Goal: Check status: Check status

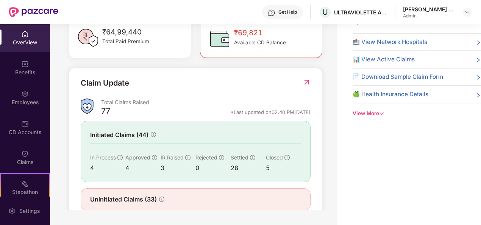
scroll to position [245, 0]
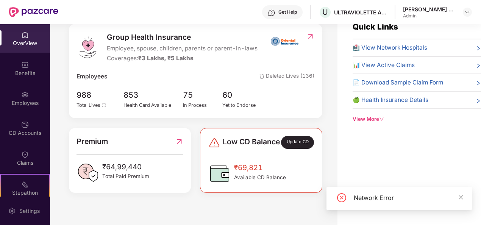
scroll to position [24, 0]
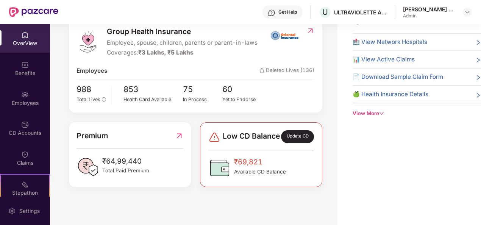
click at [172, 199] on div "Welcome back, Anush E A! Here is what’s going on with your team at Pazcare insu…" at bounding box center [193, 105] width 287 height 210
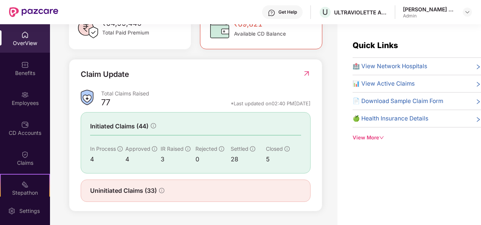
scroll to position [24, 0]
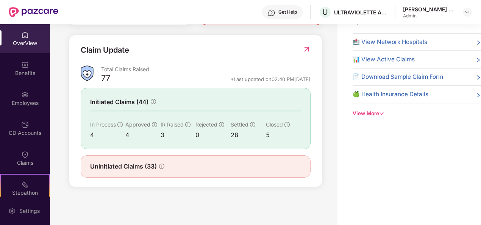
click at [138, 161] on div "Uninitiated Claims (33)" at bounding box center [196, 166] width 230 height 22
drag, startPoint x: 185, startPoint y: 155, endPoint x: 75, endPoint y: 154, distance: 110.2
click at [75, 154] on div "Claim Update Total Claims Raised 77 *Last updated on 02:40 PM, 17 Sep 2025 Init…" at bounding box center [195, 111] width 253 height 152
drag, startPoint x: 75, startPoint y: 154, endPoint x: 182, endPoint y: 163, distance: 107.6
click at [174, 165] on div "Uninitiated Claims (33)" at bounding box center [195, 166] width 211 height 9
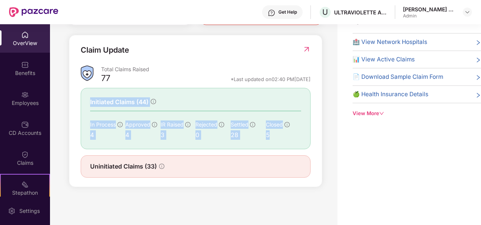
drag, startPoint x: 307, startPoint y: 137, endPoint x: 78, endPoint y: 89, distance: 233.8
click at [78, 89] on div "Claim Update Total Claims Raised 77 *Last updated on 02:40 PM, 17 Sep 2025 Init…" at bounding box center [195, 111] width 253 height 152
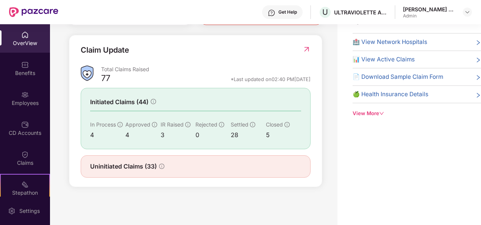
click at [183, 165] on div "Uninitiated Claims (33)" at bounding box center [195, 166] width 211 height 9
drag, startPoint x: 186, startPoint y: 167, endPoint x: 84, endPoint y: 165, distance: 102.7
click at [84, 165] on div "Uninitiated Claims (33)" at bounding box center [196, 166] width 230 height 22
drag, startPoint x: 84, startPoint y: 165, endPoint x: 264, endPoint y: 139, distance: 181.8
click at [255, 135] on div "28" at bounding box center [248, 134] width 35 height 9
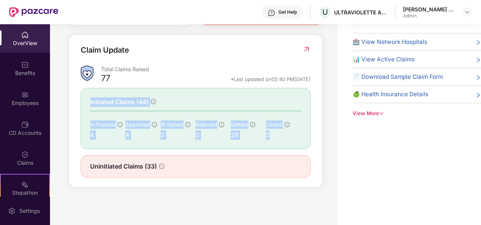
drag, startPoint x: 277, startPoint y: 138, endPoint x: 86, endPoint y: 89, distance: 197.5
click at [86, 89] on div "Initiated Claims (44) In Process 4 Approved 4 IR Raised 3 Rejected 0 Settled 28…" at bounding box center [196, 118] width 230 height 61
drag, startPoint x: 86, startPoint y: 89, endPoint x: 198, endPoint y: 106, distance: 113.8
click at [198, 106] on div "Initiated Claims (44)" at bounding box center [195, 101] width 211 height 9
click at [195, 102] on div "Initiated Claims (44)" at bounding box center [195, 101] width 211 height 9
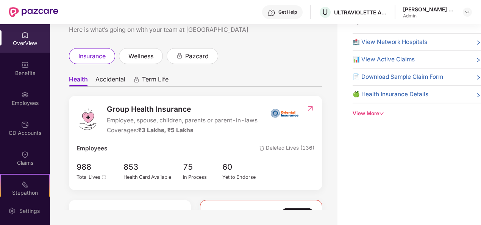
scroll to position [0, 0]
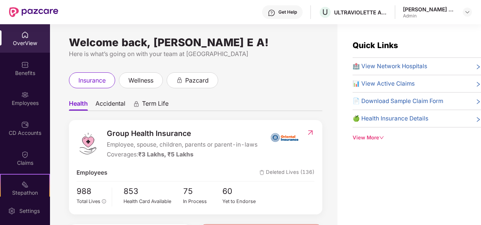
click at [22, 37] on img at bounding box center [25, 35] width 8 height 8
click at [26, 92] on img at bounding box center [25, 95] width 8 height 8
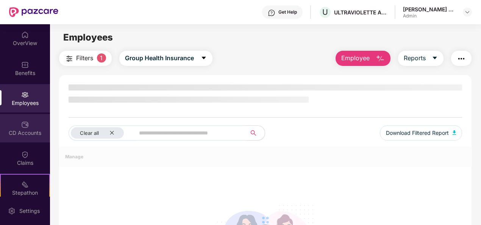
click at [17, 135] on div "CD Accounts" at bounding box center [25, 133] width 50 height 8
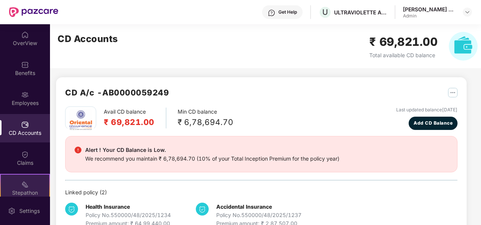
click at [25, 174] on div "Stepathon New Challenge" at bounding box center [25, 188] width 50 height 28
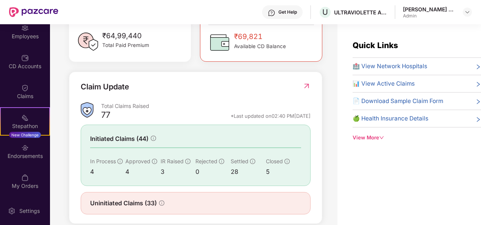
scroll to position [245, 0]
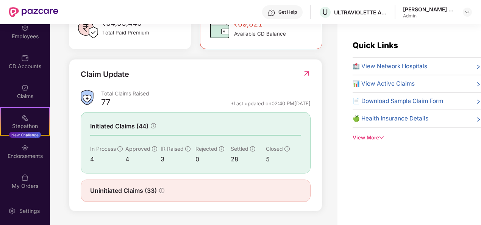
click at [161, 190] on icon "info-circle" at bounding box center [161, 190] width 5 height 5
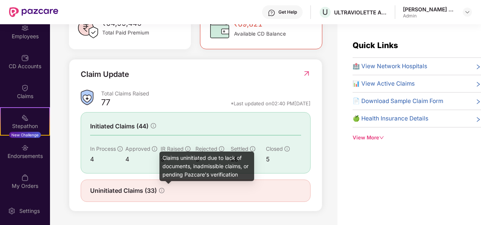
click at [249, 195] on div "Uninitiated Claims (33)" at bounding box center [195, 190] width 211 height 9
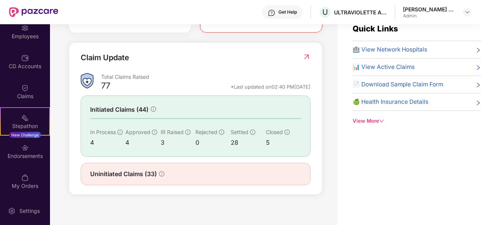
scroll to position [24, 0]
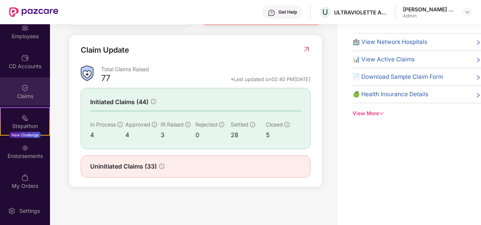
click at [28, 83] on div "Claims" at bounding box center [25, 91] width 50 height 28
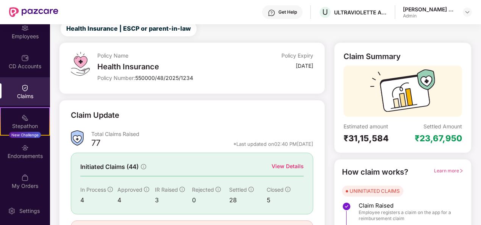
scroll to position [71, 0]
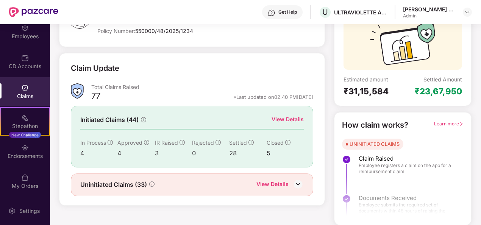
click at [291, 120] on div "View Details" at bounding box center [288, 119] width 32 height 8
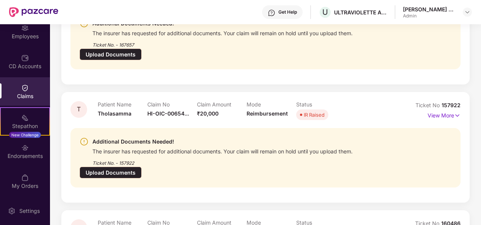
scroll to position [334, 0]
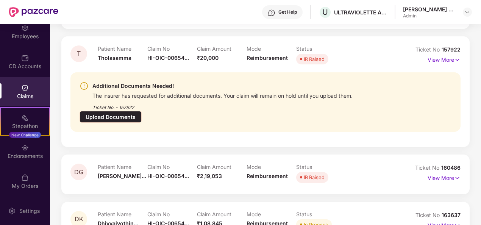
click at [436, 219] on p "View More" at bounding box center [444, 224] width 33 height 10
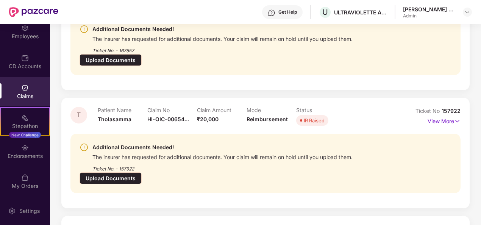
scroll to position [0, 0]
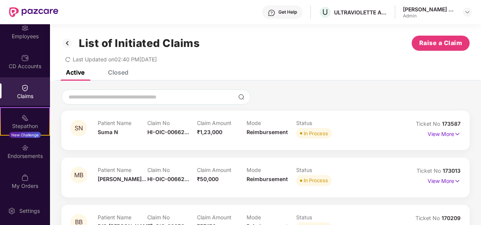
click at [61, 44] on img at bounding box center [67, 43] width 12 height 13
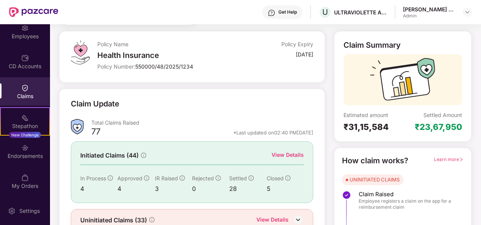
scroll to position [71, 0]
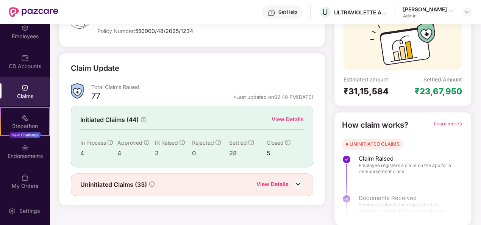
click at [290, 116] on div "View Details" at bounding box center [288, 119] width 32 height 8
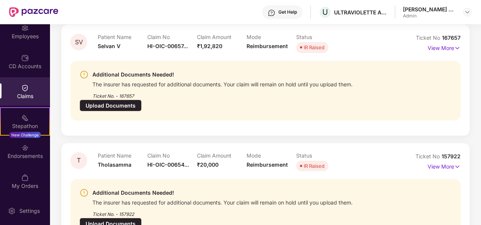
scroll to position [334, 0]
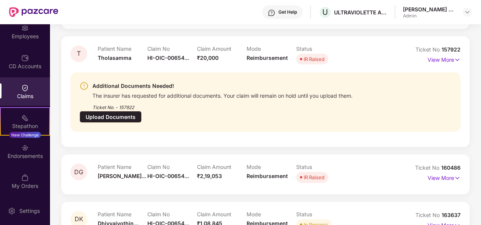
click at [441, 219] on p "View More" at bounding box center [444, 224] width 33 height 10
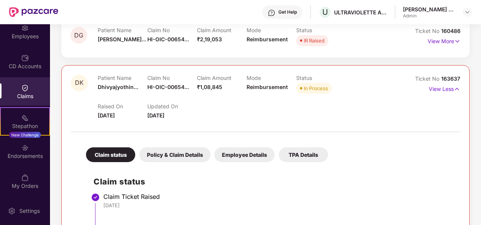
scroll to position [486, 0]
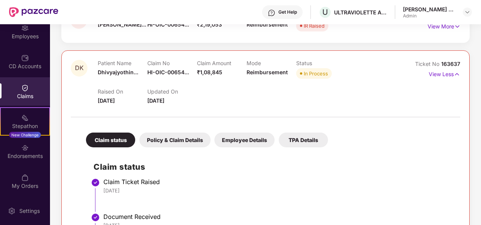
click at [21, 103] on div "Claims" at bounding box center [25, 91] width 50 height 28
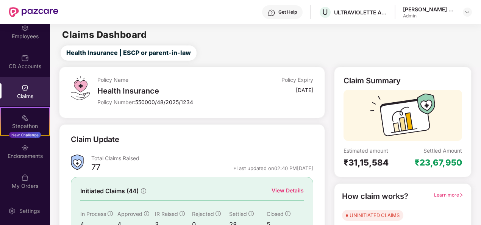
scroll to position [71, 0]
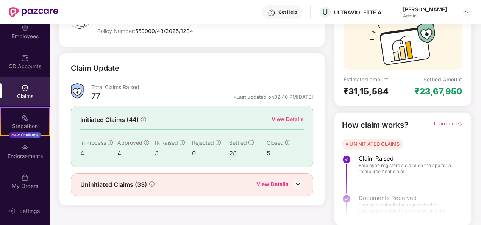
click at [268, 183] on div "View Details" at bounding box center [272, 185] width 32 height 10
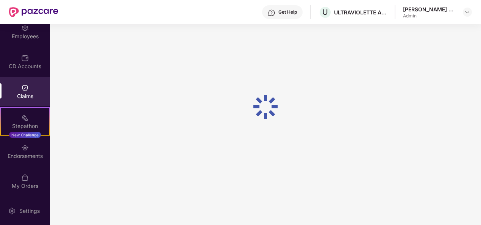
scroll to position [24, 0]
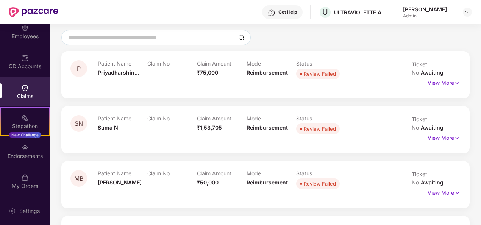
click at [20, 93] on div "Claims" at bounding box center [25, 96] width 50 height 8
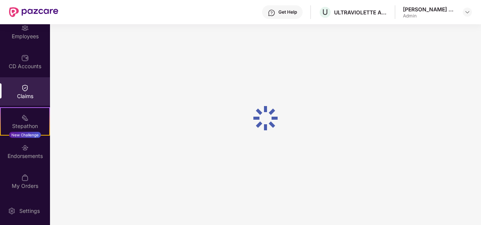
scroll to position [0, 0]
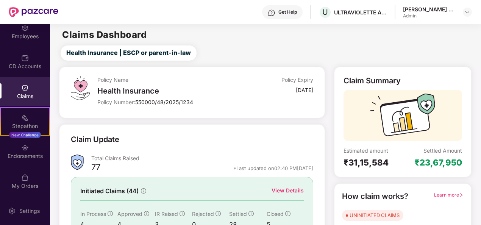
click at [299, 190] on div "View Details" at bounding box center [288, 190] width 32 height 8
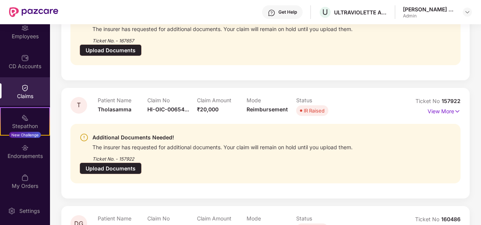
scroll to position [334, 0]
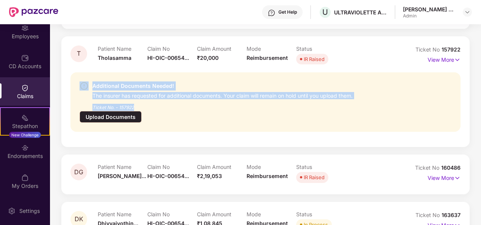
drag, startPoint x: 120, startPoint y: 80, endPoint x: 345, endPoint y: 92, distance: 225.7
click at [345, 92] on div "Additional Documents Needed! The insurer has requested for additional documents…" at bounding box center [235, 96] width 310 height 30
drag, startPoint x: 345, startPoint y: 92, endPoint x: 286, endPoint y: 100, distance: 60.4
click at [286, 100] on div "Additional Documents Needed! The insurer has requested for additional documents…" at bounding box center [265, 101] width 390 height 59
click at [167, 108] on div "Additional Documents Needed! The insurer has requested for additional documents…" at bounding box center [265, 101] width 390 height 59
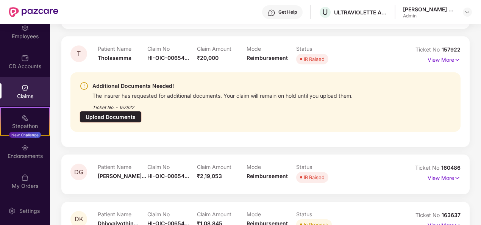
scroll to position [296, 0]
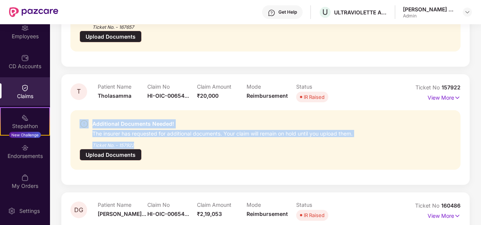
drag, startPoint x: 140, startPoint y: 135, endPoint x: 77, endPoint y: 114, distance: 67.0
click at [77, 114] on div "Additional Documents Needed! The insurer has requested for additional documents…" at bounding box center [265, 139] width 390 height 59
drag, startPoint x: 77, startPoint y: 114, endPoint x: 149, endPoint y: 133, distance: 74.8
click at [149, 137] on div "Ticket No. - 157922" at bounding box center [222, 143] width 260 height 12
click at [139, 137] on div "Ticket No. - 157922" at bounding box center [222, 143] width 260 height 12
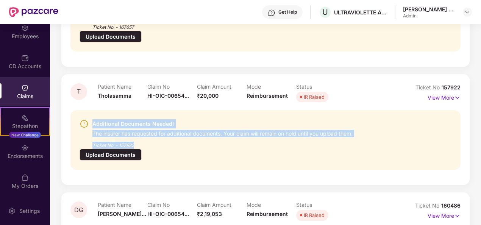
drag, startPoint x: 153, startPoint y: 133, endPoint x: 93, endPoint y: 110, distance: 64.2
click at [93, 119] on div "Additional Documents Needed! The insurer has requested for additional documents…" at bounding box center [222, 134] width 260 height 30
drag, startPoint x: 93, startPoint y: 110, endPoint x: 173, endPoint y: 143, distance: 86.1
click at [172, 142] on div "Additional Documents Needed! The insurer has requested for additional documents…" at bounding box center [265, 139] width 390 height 59
click at [150, 139] on div "Additional Documents Needed! The insurer has requested for additional documents…" at bounding box center [265, 139] width 390 height 59
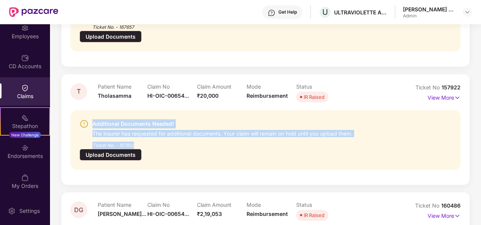
drag, startPoint x: 143, startPoint y: 138, endPoint x: 92, endPoint y: 113, distance: 57.1
click at [92, 113] on div "Additional Documents Needed! The insurer has requested for additional documents…" at bounding box center [265, 139] width 390 height 59
drag, startPoint x: 92, startPoint y: 113, endPoint x: 150, endPoint y: 140, distance: 64.0
click at [150, 140] on div "Additional Documents Needed! The insurer has requested for additional documents…" at bounding box center [265, 139] width 390 height 59
click at [137, 137] on div "Ticket No. - 157922" at bounding box center [222, 143] width 260 height 12
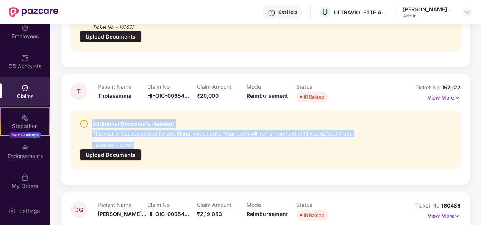
drag, startPoint x: 136, startPoint y: 134, endPoint x: 92, endPoint y: 115, distance: 48.1
click at [92, 119] on div "Additional Documents Needed! The insurer has requested for additional documents…" at bounding box center [235, 134] width 310 height 30
drag, startPoint x: 92, startPoint y: 115, endPoint x: 143, endPoint y: 136, distance: 55.4
click at [143, 137] on div "Ticket No. - 157922" at bounding box center [222, 143] width 260 height 12
click at [142, 137] on div "Ticket No. - 157922" at bounding box center [222, 143] width 260 height 12
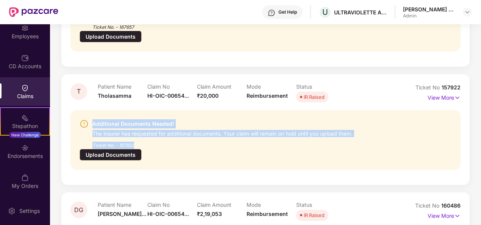
drag, startPoint x: 145, startPoint y: 136, endPoint x: 91, endPoint y: 109, distance: 61.2
click at [91, 119] on div "Additional Documents Needed! The insurer has requested for additional documents…" at bounding box center [235, 134] width 310 height 30
drag, startPoint x: 91, startPoint y: 109, endPoint x: 147, endPoint y: 130, distance: 60.2
click at [147, 137] on div "Ticket No. - 157922" at bounding box center [222, 143] width 260 height 12
click at [141, 140] on div "Additional Documents Needed! The insurer has requested for additional documents…" at bounding box center [265, 139] width 390 height 59
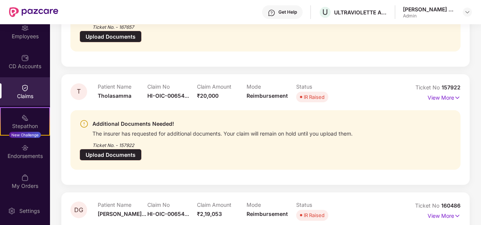
click at [23, 89] on img at bounding box center [25, 88] width 8 height 8
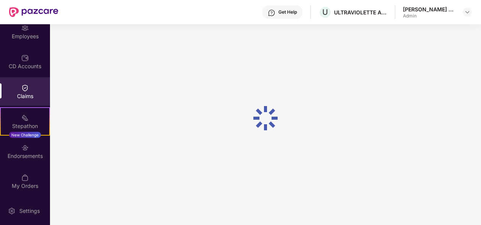
scroll to position [71, 0]
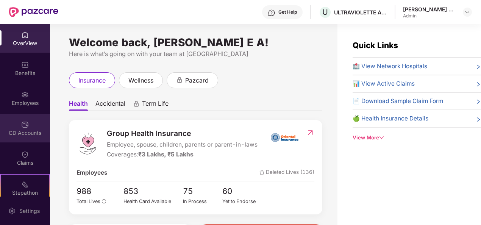
click at [28, 120] on div "CD Accounts" at bounding box center [25, 128] width 50 height 28
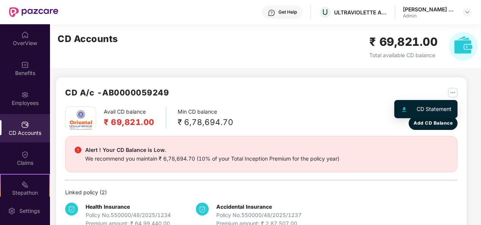
click at [450, 96] on img "button" at bounding box center [452, 92] width 9 height 9
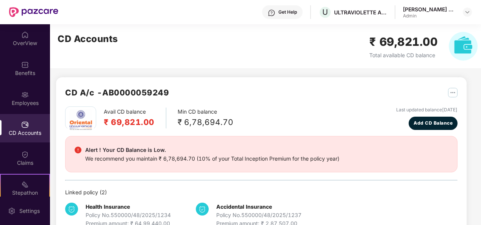
click at [452, 92] on img "button" at bounding box center [452, 92] width 9 height 9
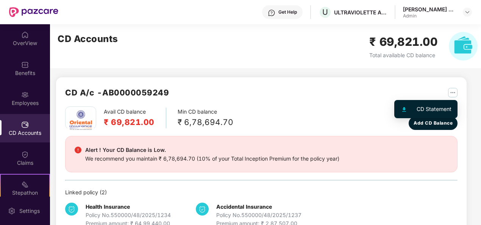
click at [436, 108] on div "CD Statement" at bounding box center [434, 109] width 35 height 8
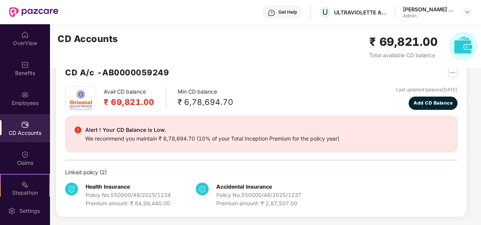
scroll to position [67, 0]
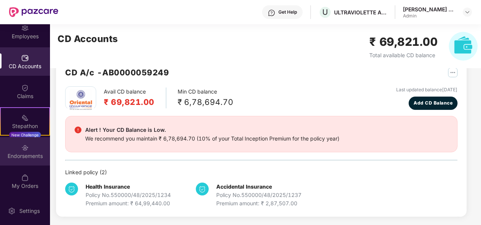
click at [28, 148] on div "Endorsements" at bounding box center [25, 151] width 50 height 28
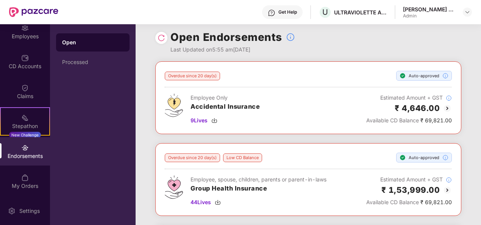
scroll to position [0, 0]
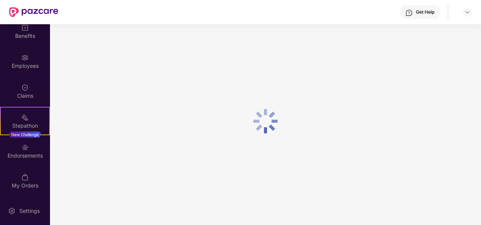
scroll to position [24, 0]
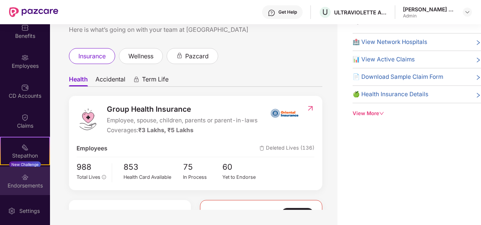
click at [20, 190] on div "Endorsements" at bounding box center [25, 181] width 50 height 28
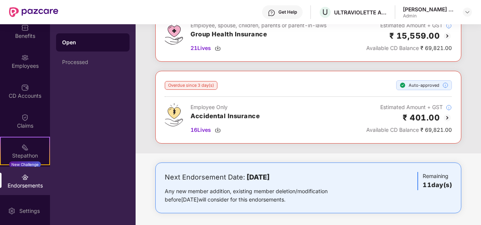
scroll to position [203, 0]
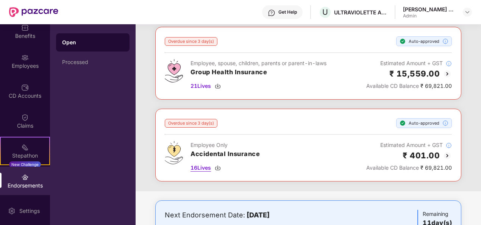
click at [208, 165] on span "16 Lives" at bounding box center [201, 168] width 20 height 8
